Goal: Find contact information: Find contact information

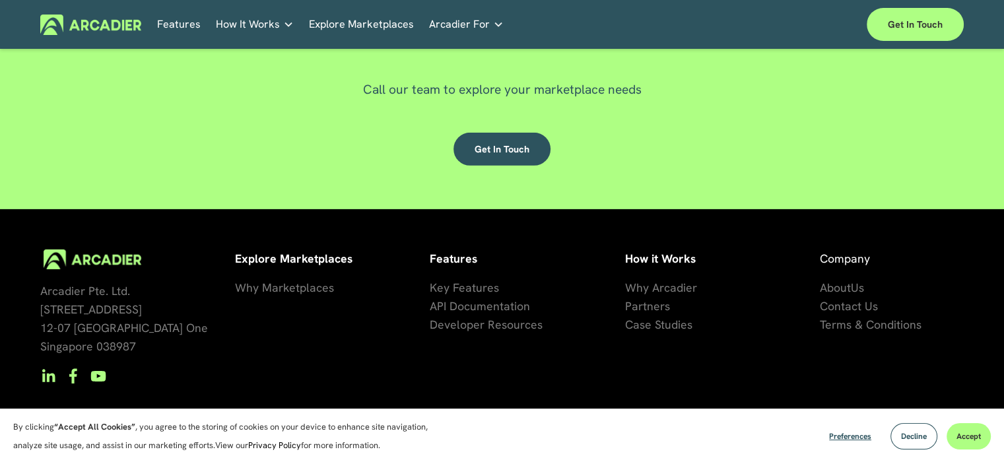
scroll to position [3948, 0]
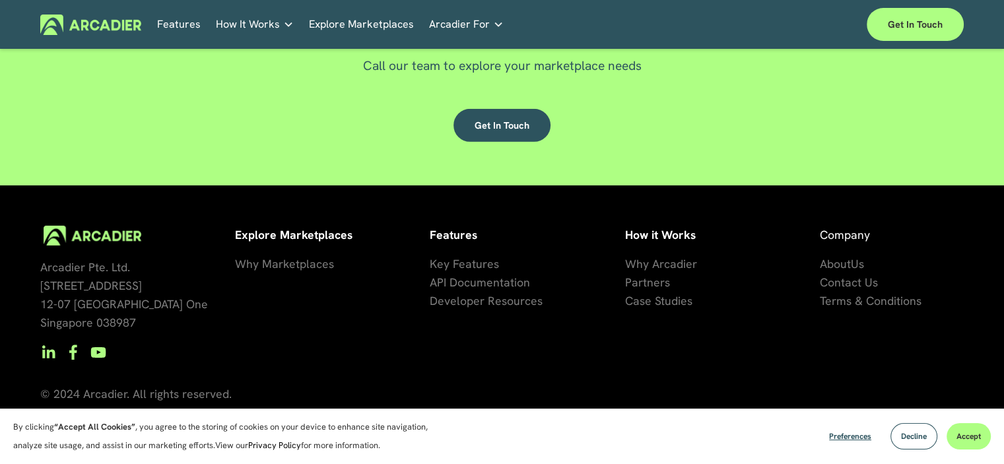
click at [646, 283] on span "artners" at bounding box center [651, 282] width 38 height 15
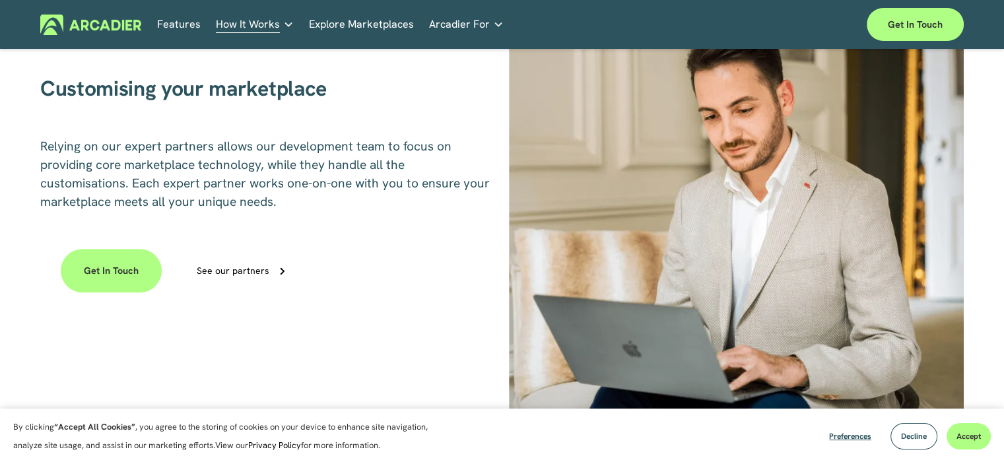
scroll to position [911, 0]
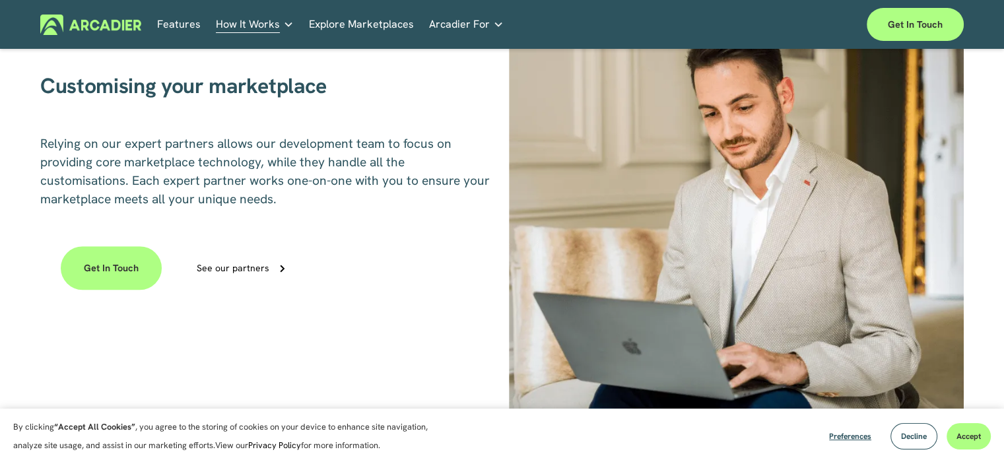
drag, startPoint x: 1013, startPoint y: 112, endPoint x: 1013, endPoint y: 203, distance: 91.1
click at [1003, 203] on html "By clicking “Accept All Cookies” , you agree to the storing of cookies on your …" at bounding box center [502, 373] width 1004 height 2569
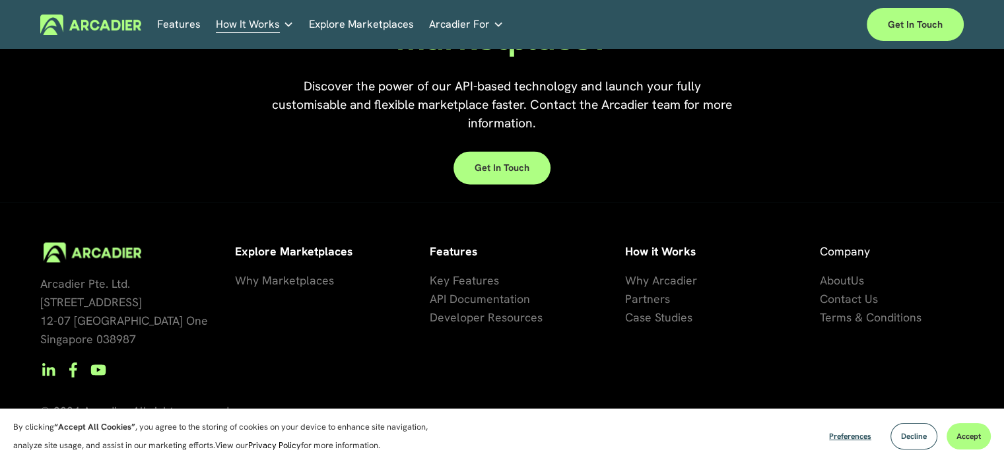
scroll to position [2111, 0]
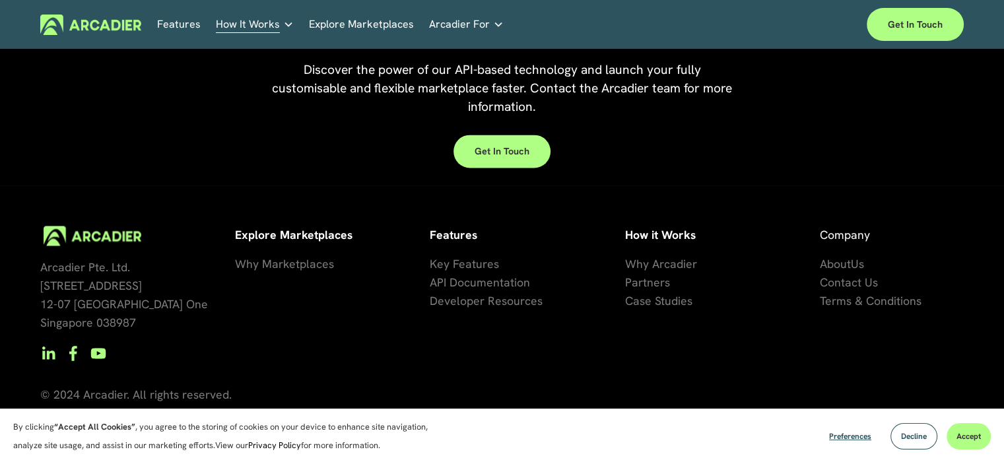
click at [858, 279] on span "Contact Us" at bounding box center [849, 282] width 58 height 15
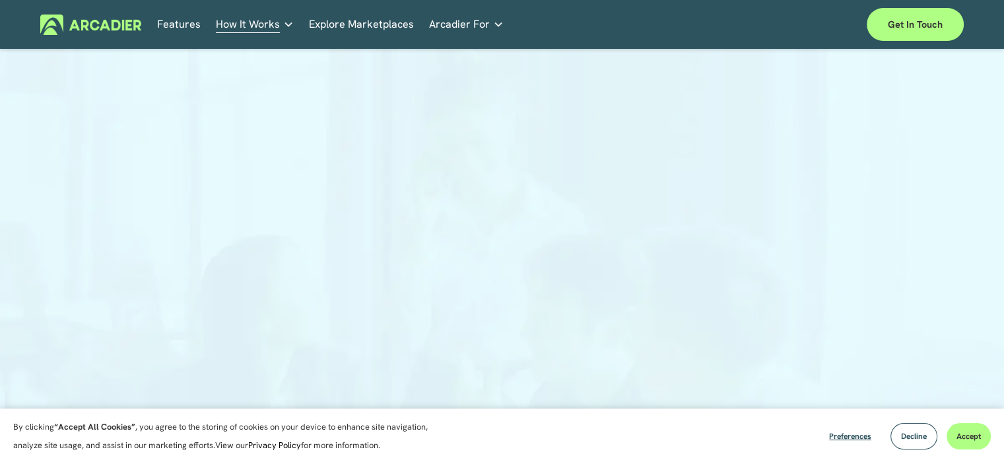
click at [164, 28] on link "Features" at bounding box center [179, 25] width 44 height 20
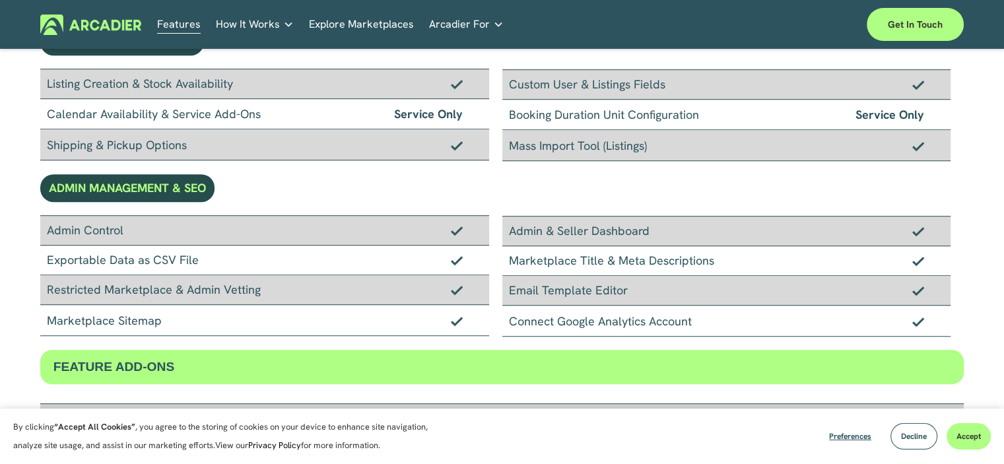
scroll to position [1218, 0]
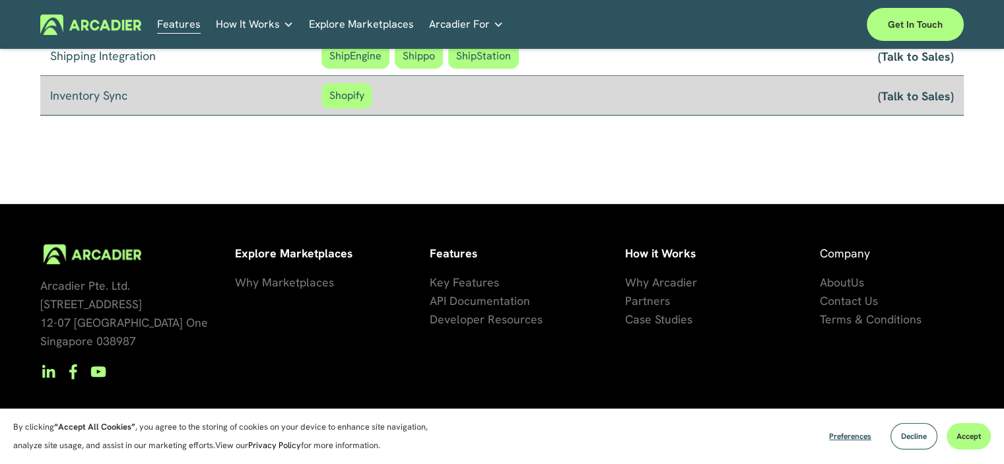
click at [520, 322] on span "Developer Resources" at bounding box center [486, 319] width 113 height 15
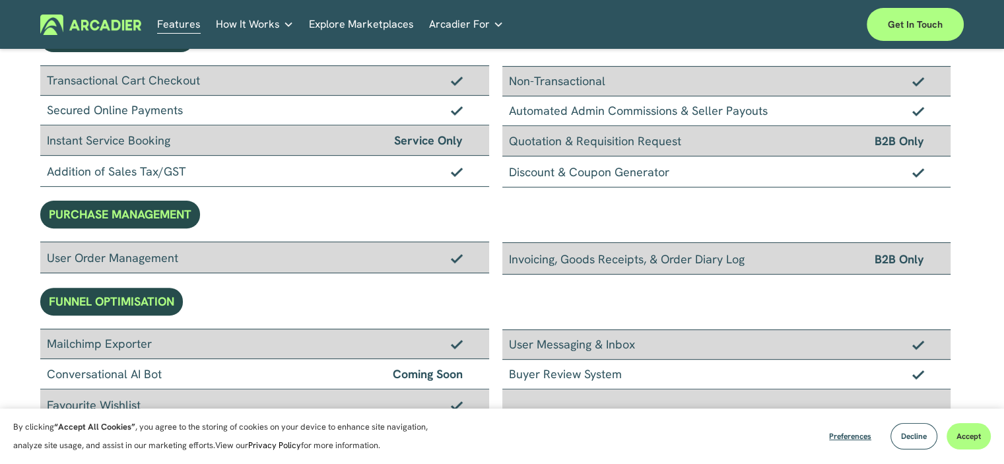
scroll to position [0, 0]
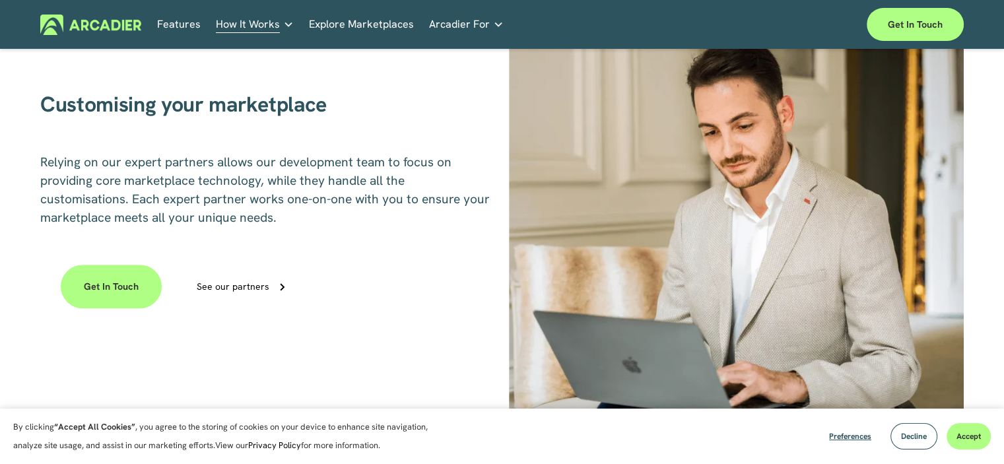
scroll to position [486, 0]
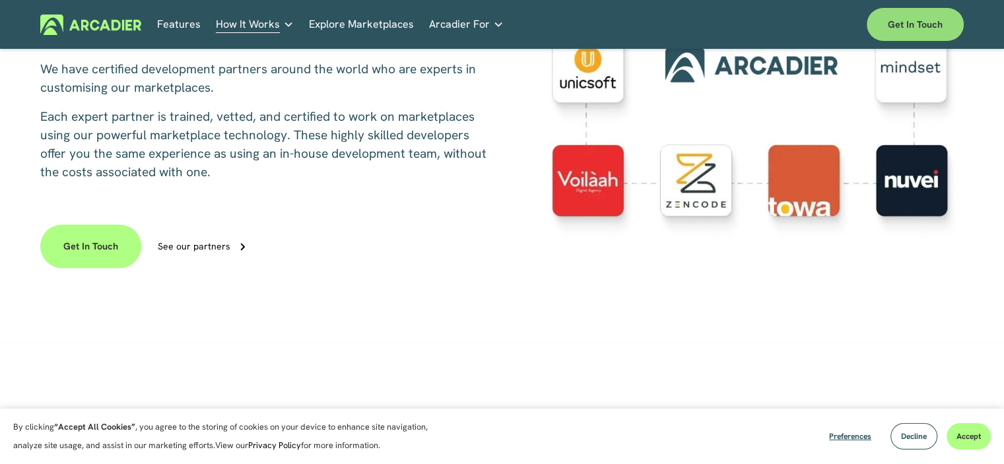
click at [908, 23] on link "Get in touch" at bounding box center [915, 24] width 97 height 33
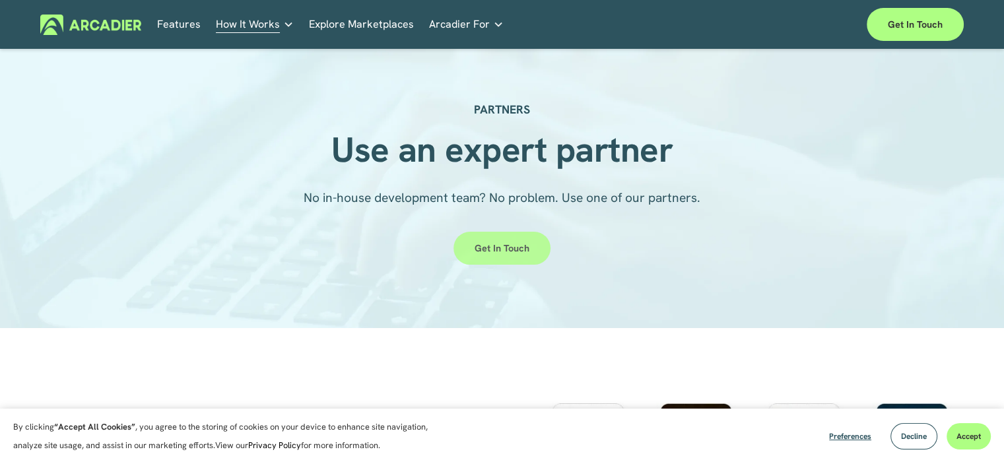
click at [509, 240] on link "Get in touch" at bounding box center [502, 248] width 97 height 33
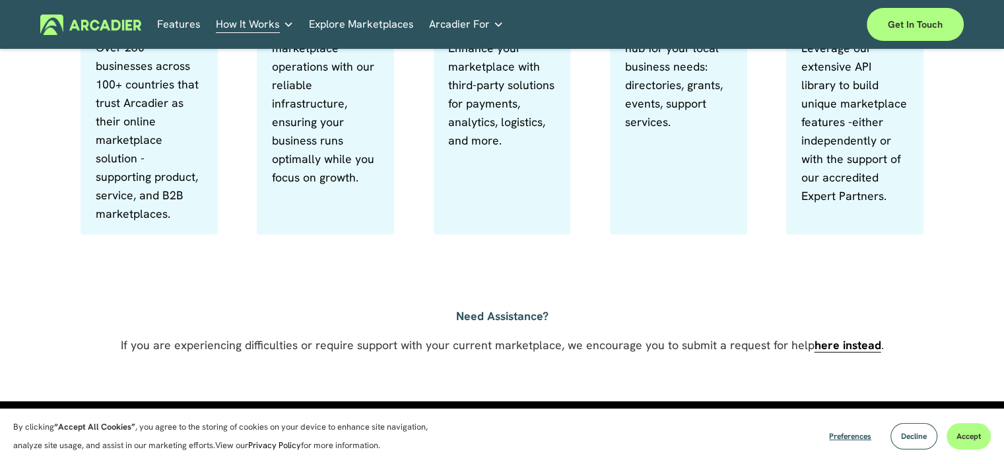
scroll to position [1032, 0]
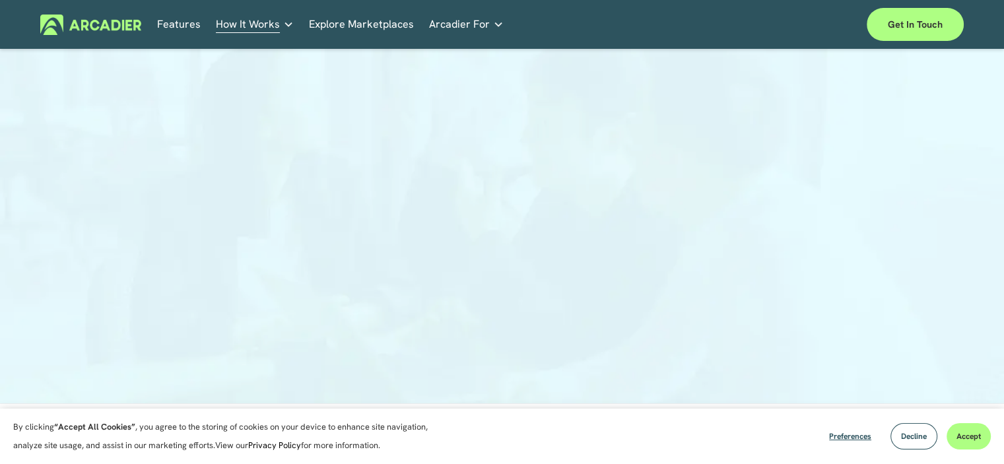
scroll to position [158, 0]
